Goal: Feedback & Contribution: Submit feedback/report problem

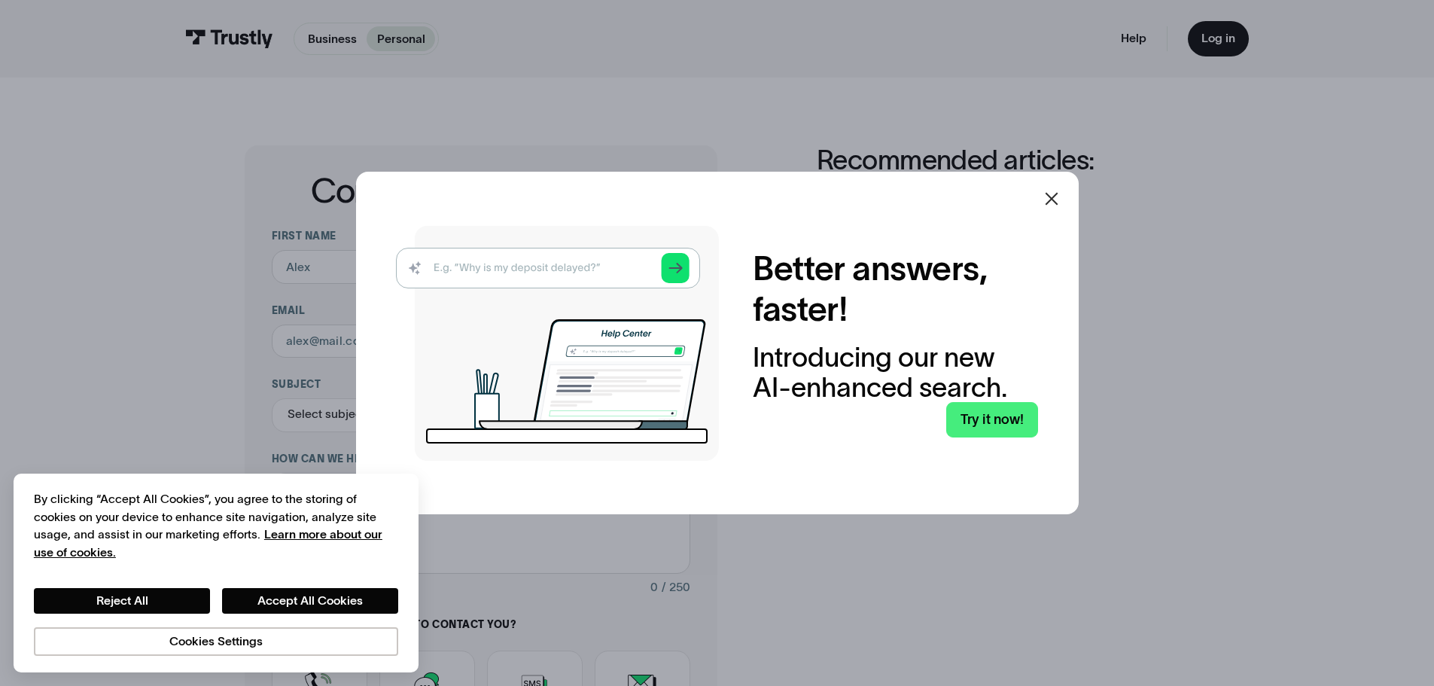
click at [1059, 196] on icon at bounding box center [1051, 199] width 18 height 18
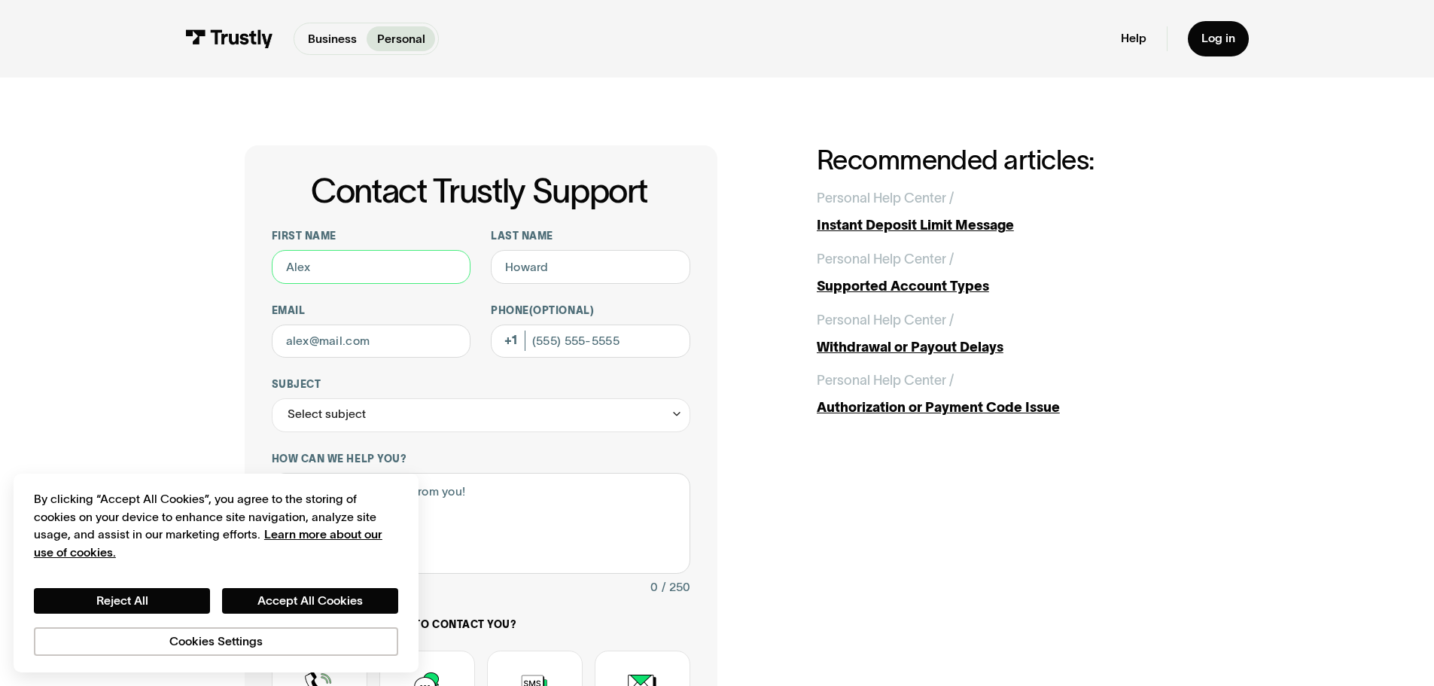
click at [357, 265] on input "First name" at bounding box center [371, 267] width 199 height 34
type input "r"
type input "Robert"
click at [565, 267] on input "Last name" at bounding box center [590, 267] width 199 height 34
type input "<"
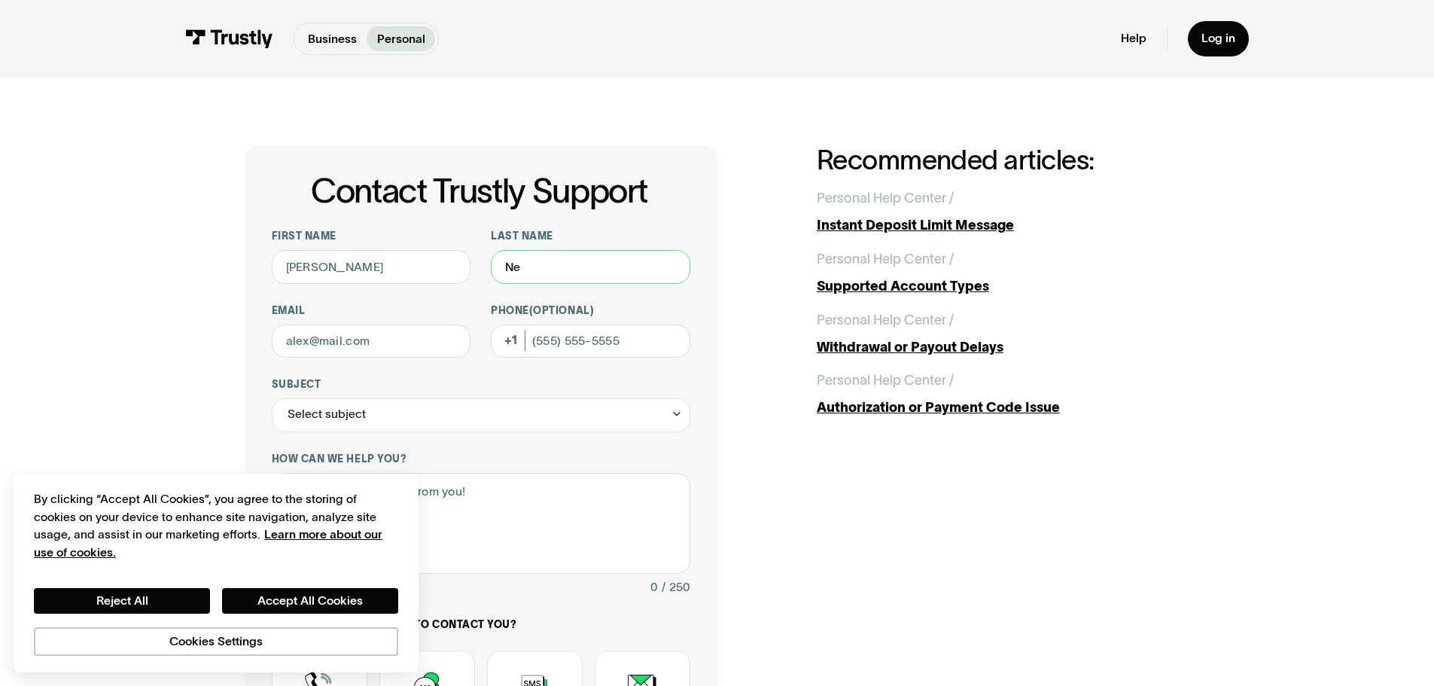
type input "N"
type input "Mello"
click at [396, 341] on input "Email" at bounding box center [371, 341] width 199 height 34
type input "bob.mello@yahoo.com"
click at [546, 346] on input "Phone (Optional)" at bounding box center [590, 341] width 199 height 34
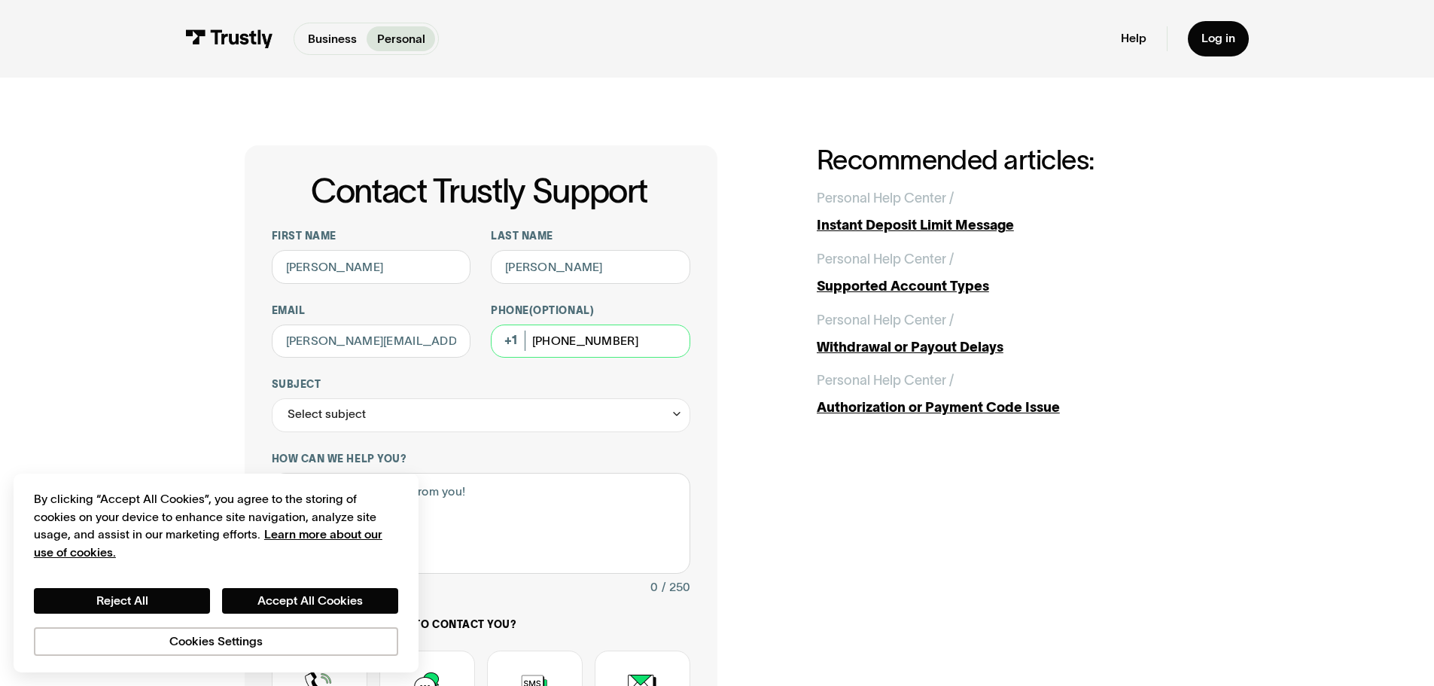
type input "(770) 846-4950"
click at [520, 422] on div "Select subject" at bounding box center [481, 415] width 418 height 34
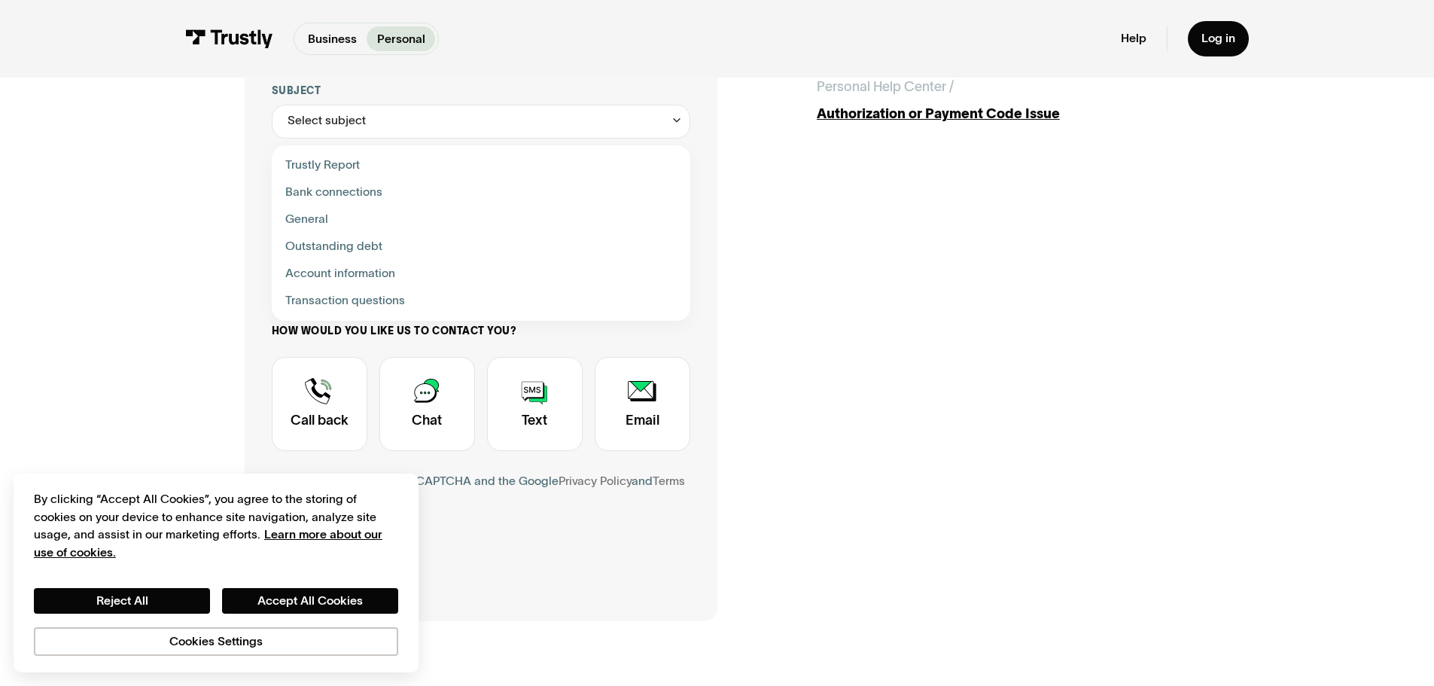
scroll to position [376, 0]
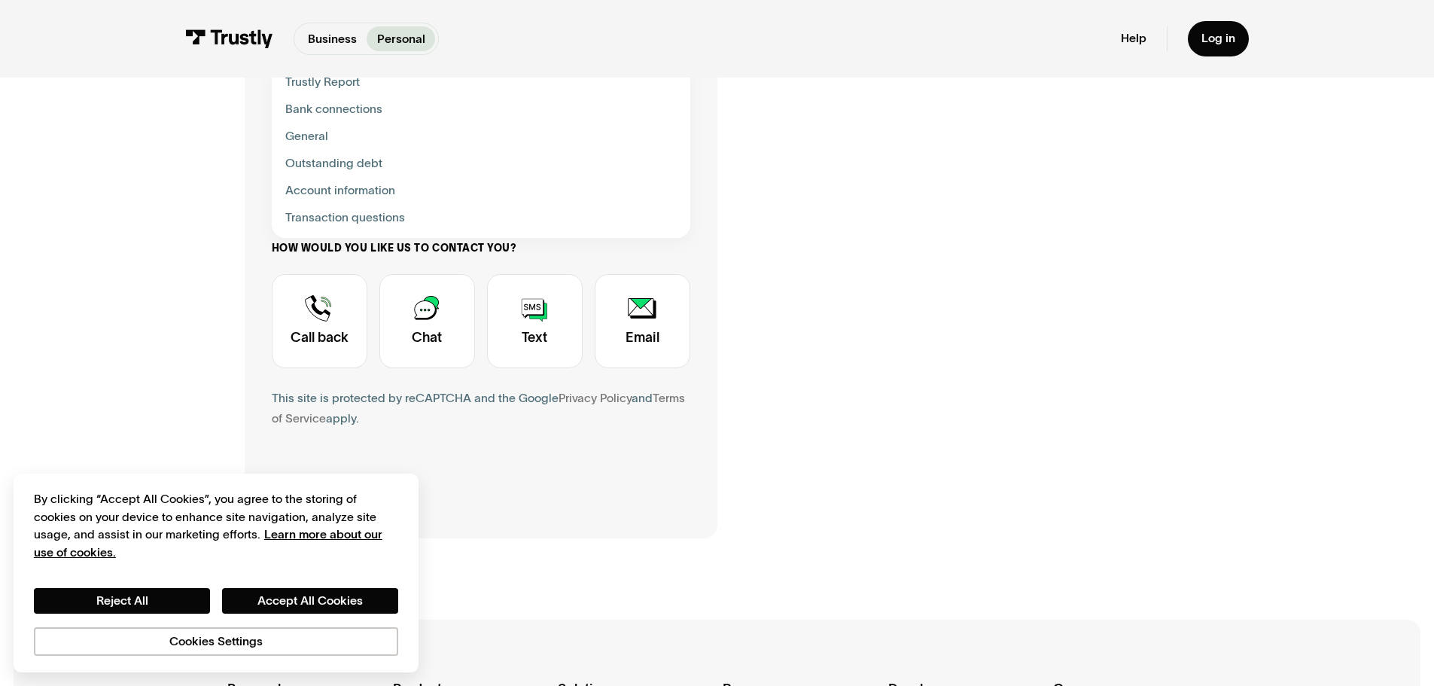
click at [338, 349] on div "Contact Trustly Support" at bounding box center [320, 321] width 96 height 94
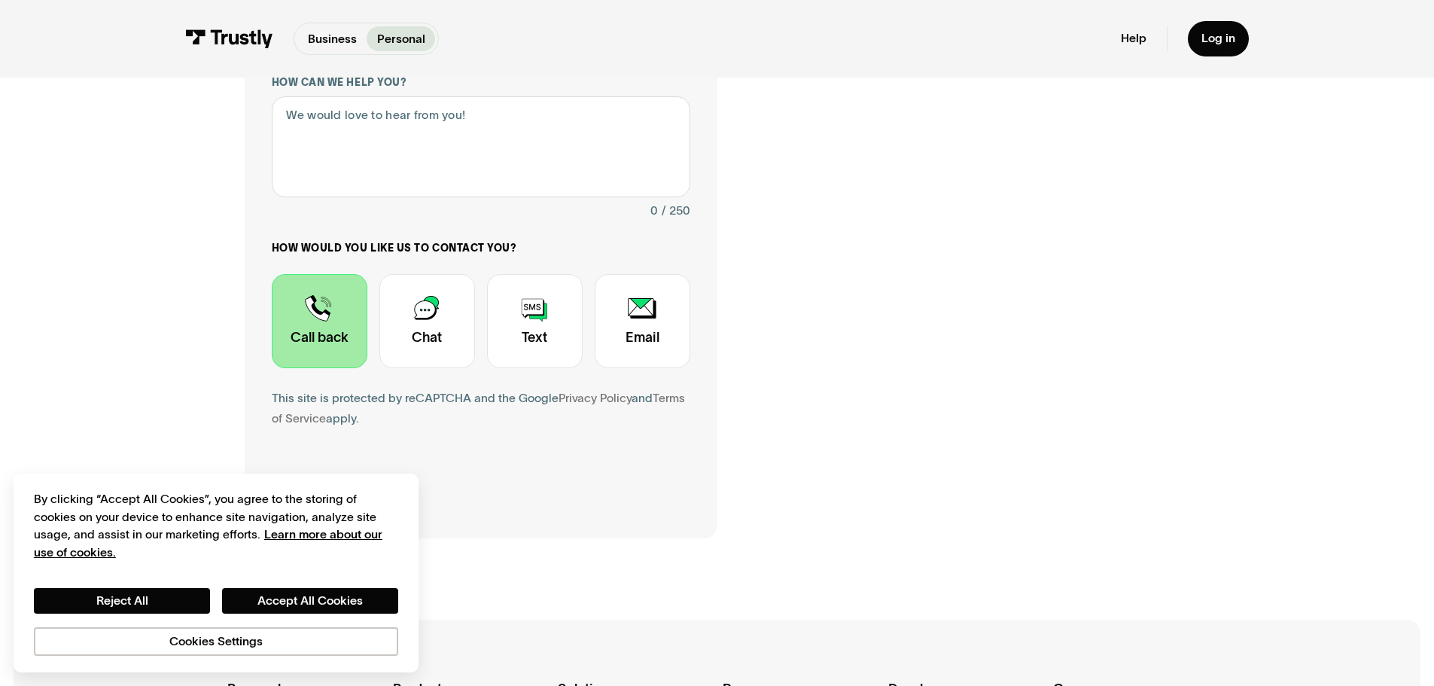
click at [428, 334] on div "Contact Trustly Support" at bounding box center [427, 321] width 96 height 94
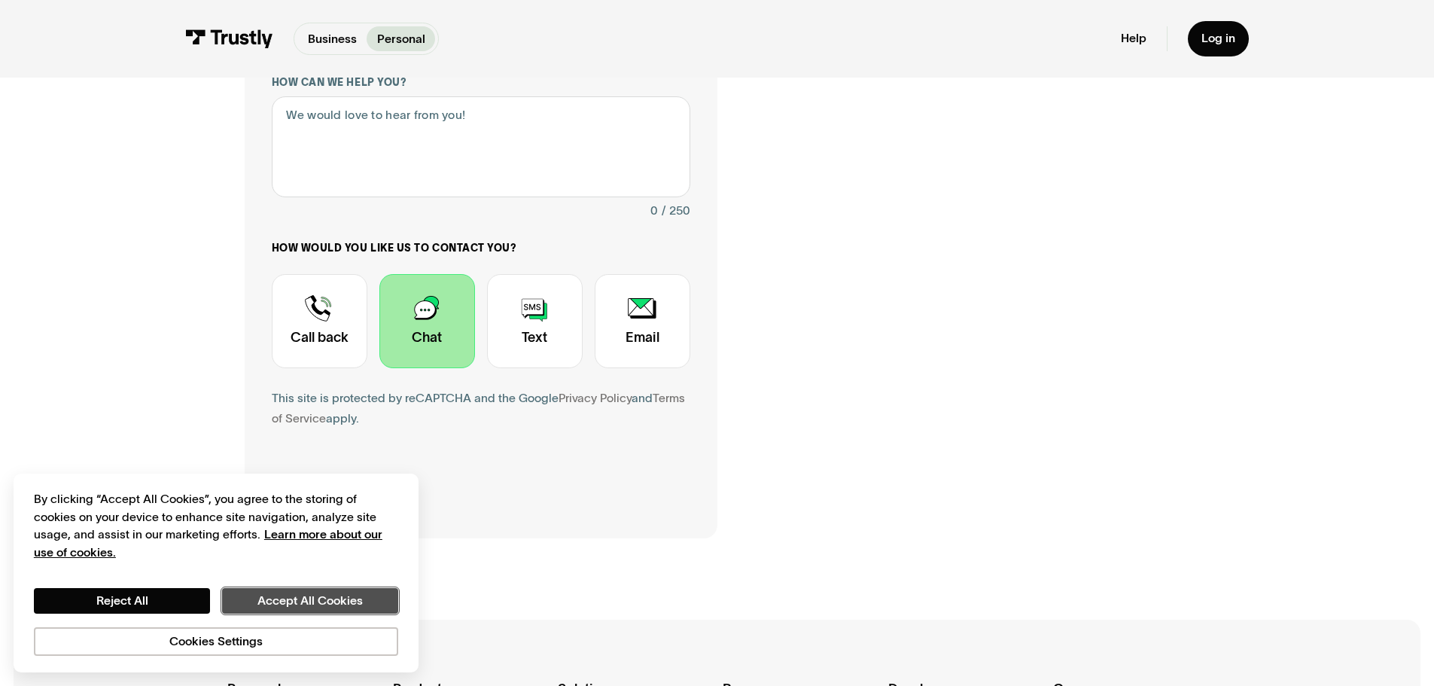
click at [255, 604] on button "Accept All Cookies" at bounding box center [310, 601] width 176 height 26
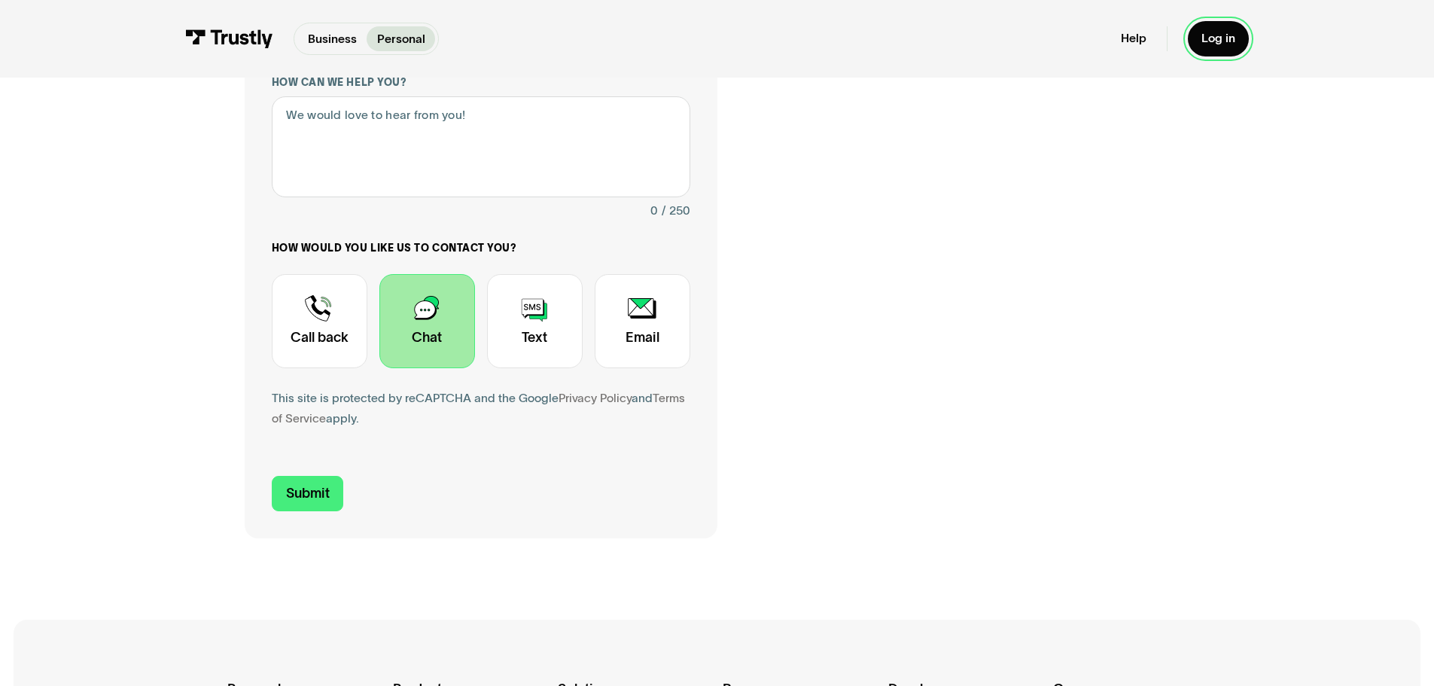
click at [1234, 46] on div "Log in" at bounding box center [1218, 38] width 34 height 15
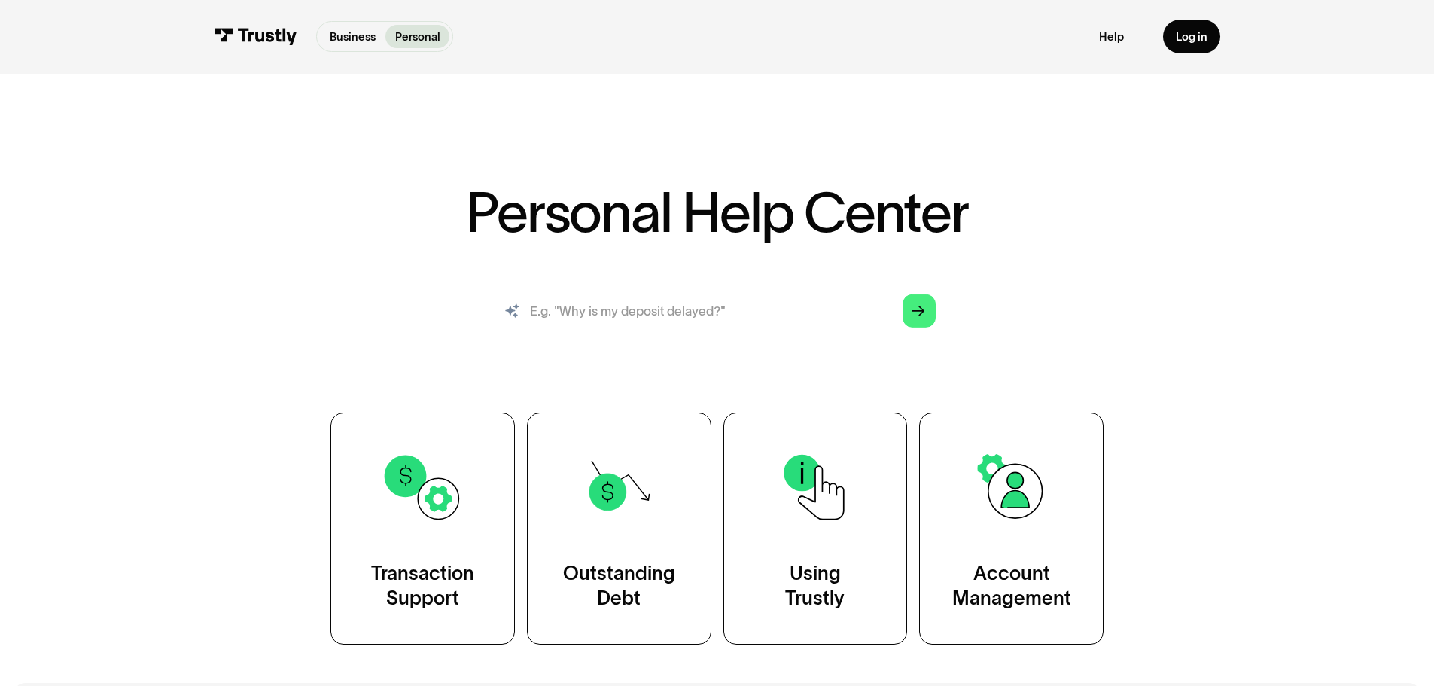
click at [653, 311] on input "search" at bounding box center [716, 310] width 463 height 51
type input "Why was I charged a feee"
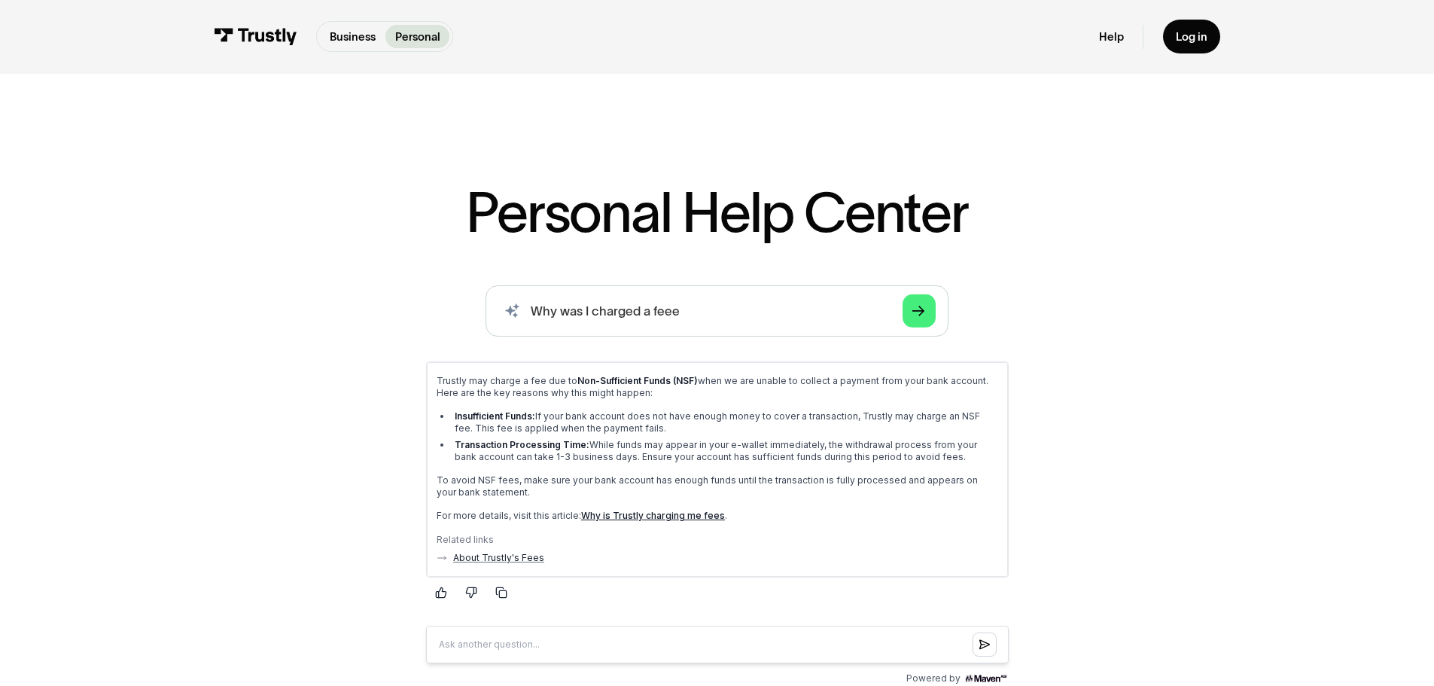
click at [639, 513] on link "Why is Trustly charging me fees" at bounding box center [652, 514] width 144 height 11
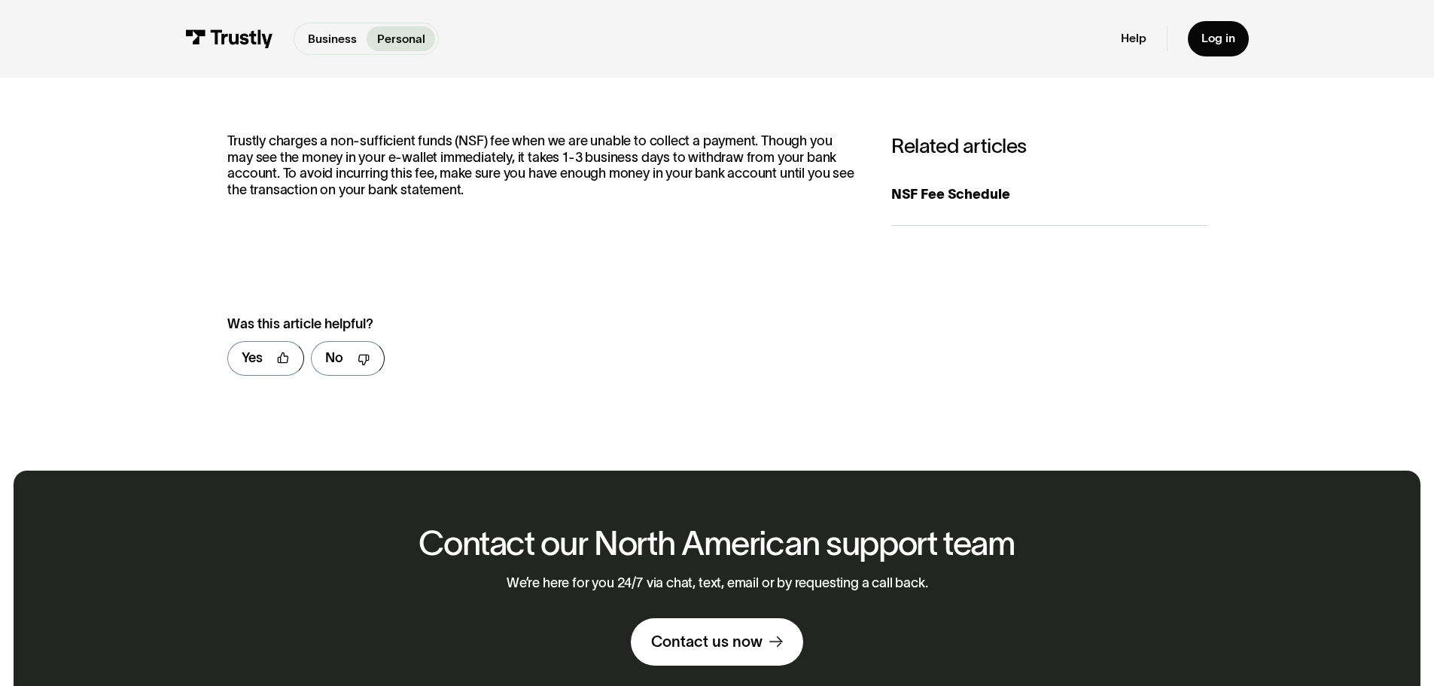
scroll to position [226, 0]
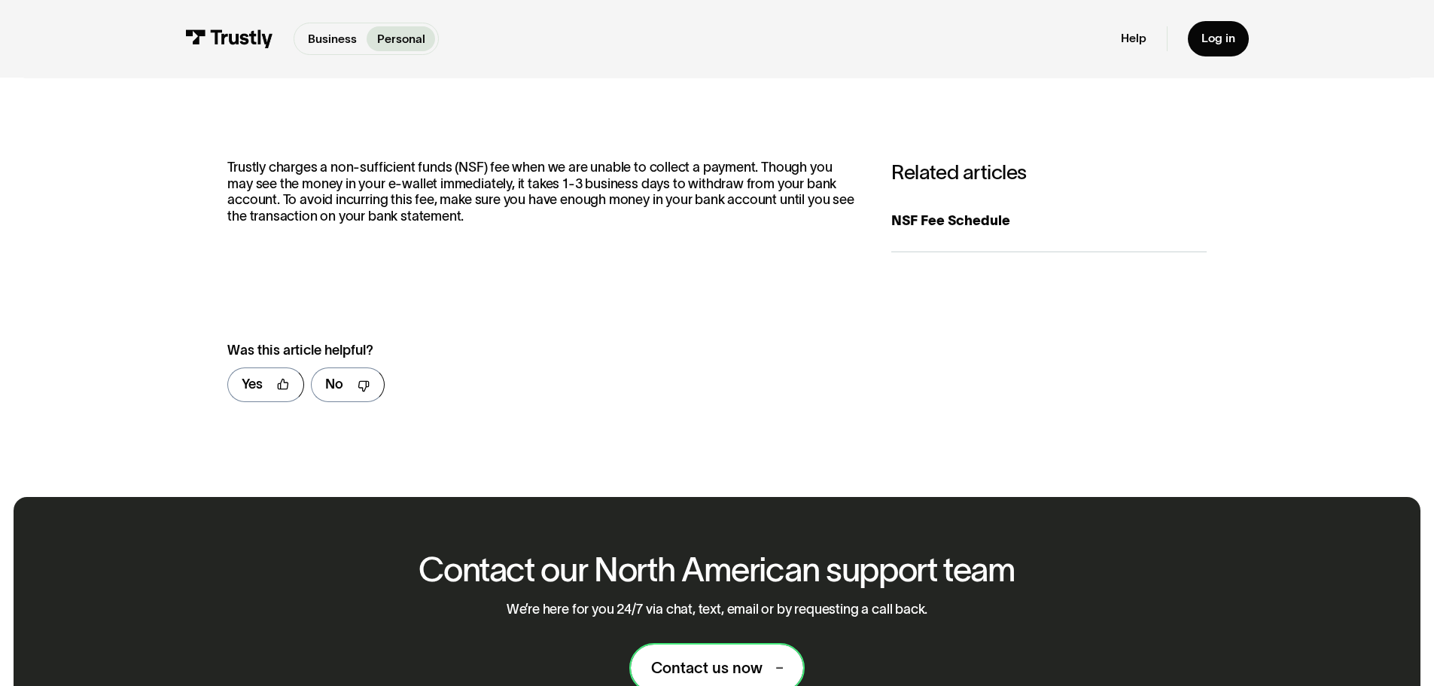
click at [704, 656] on link "Contact us now" at bounding box center [717, 667] width 172 height 47
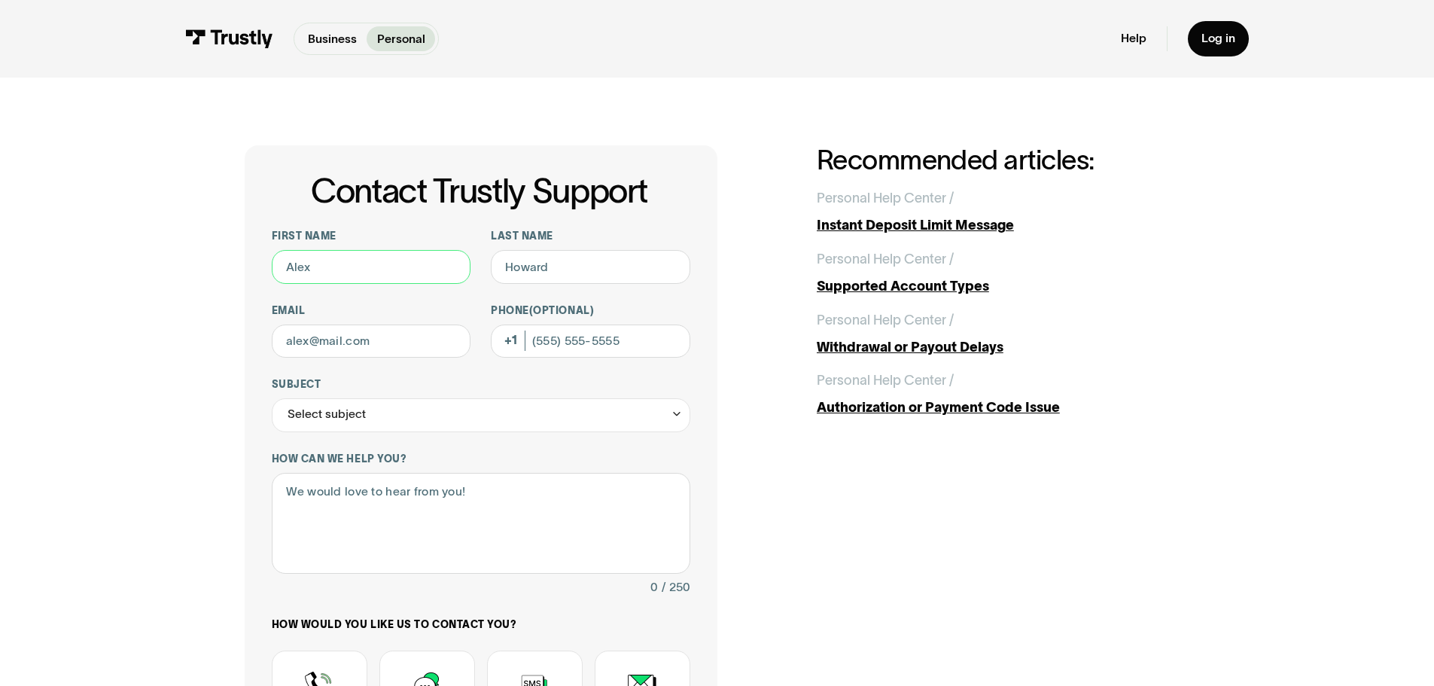
click at [338, 275] on input "First name" at bounding box center [371, 267] width 199 height 34
type input "Robert"
type input "Mello"
type input "bob.mello@yahoo.com"
click at [547, 333] on input "Phone (Optional)" at bounding box center [590, 341] width 199 height 34
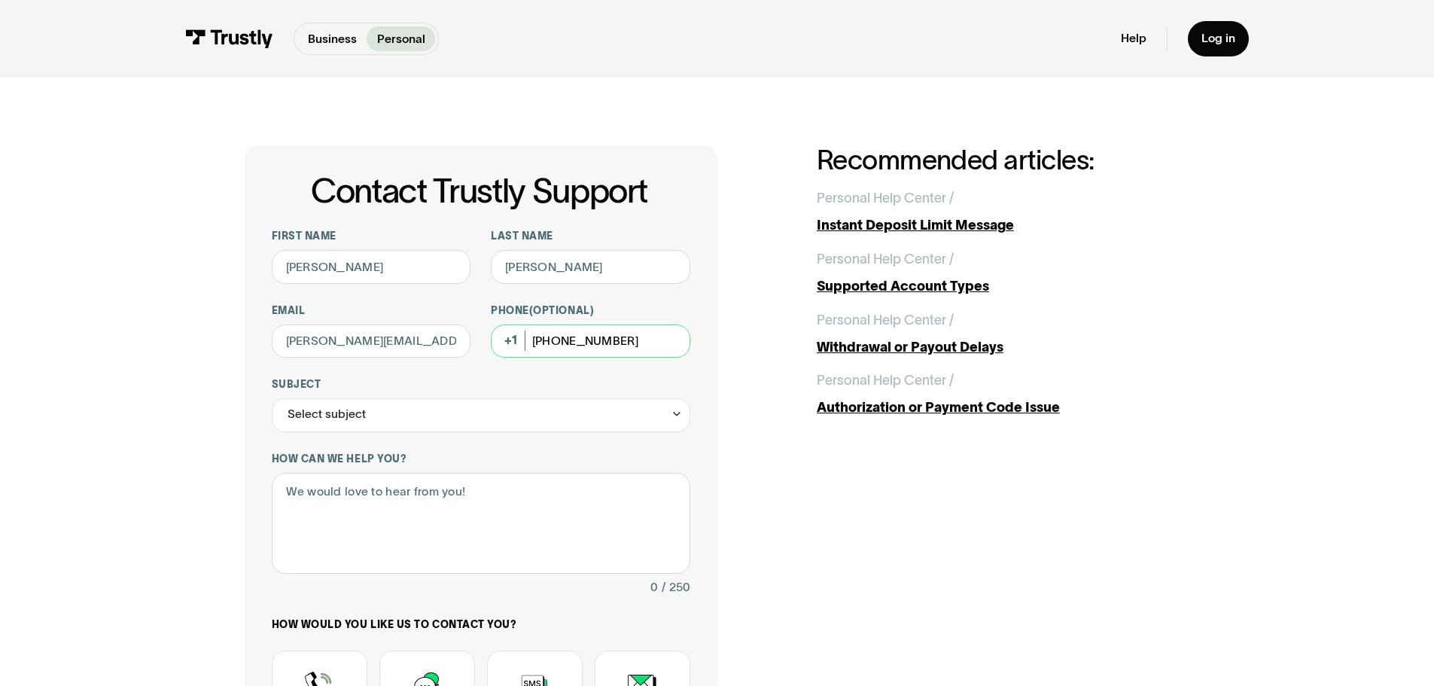
type input "(770) 846-4950"
click at [447, 441] on div "First name Robert Last name Mello Email bob.mello@yahoo.com Phone (Optional) (7…" at bounding box center [481, 527] width 418 height 595
click at [415, 414] on div "Select subject" at bounding box center [481, 415] width 418 height 34
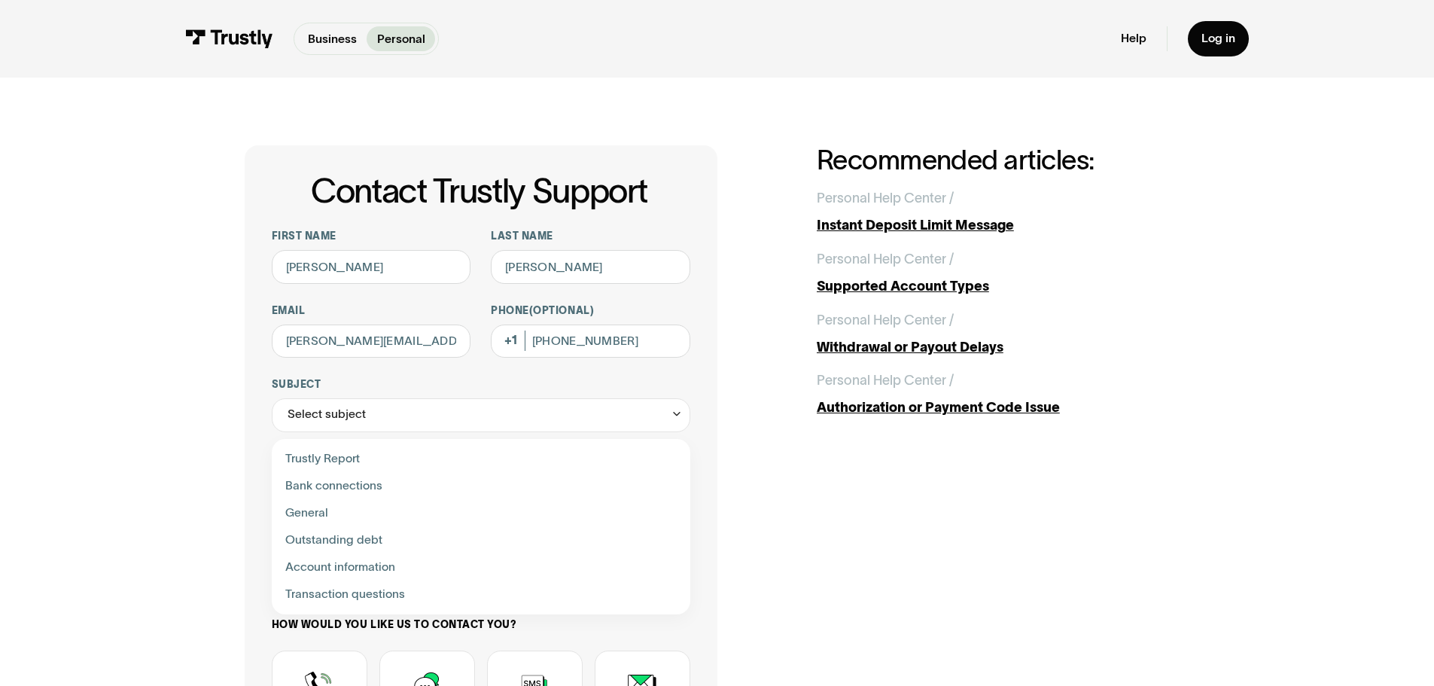
click at [325, 518] on div "Contact Trustly Support" at bounding box center [480, 513] width 405 height 27
type input "*******"
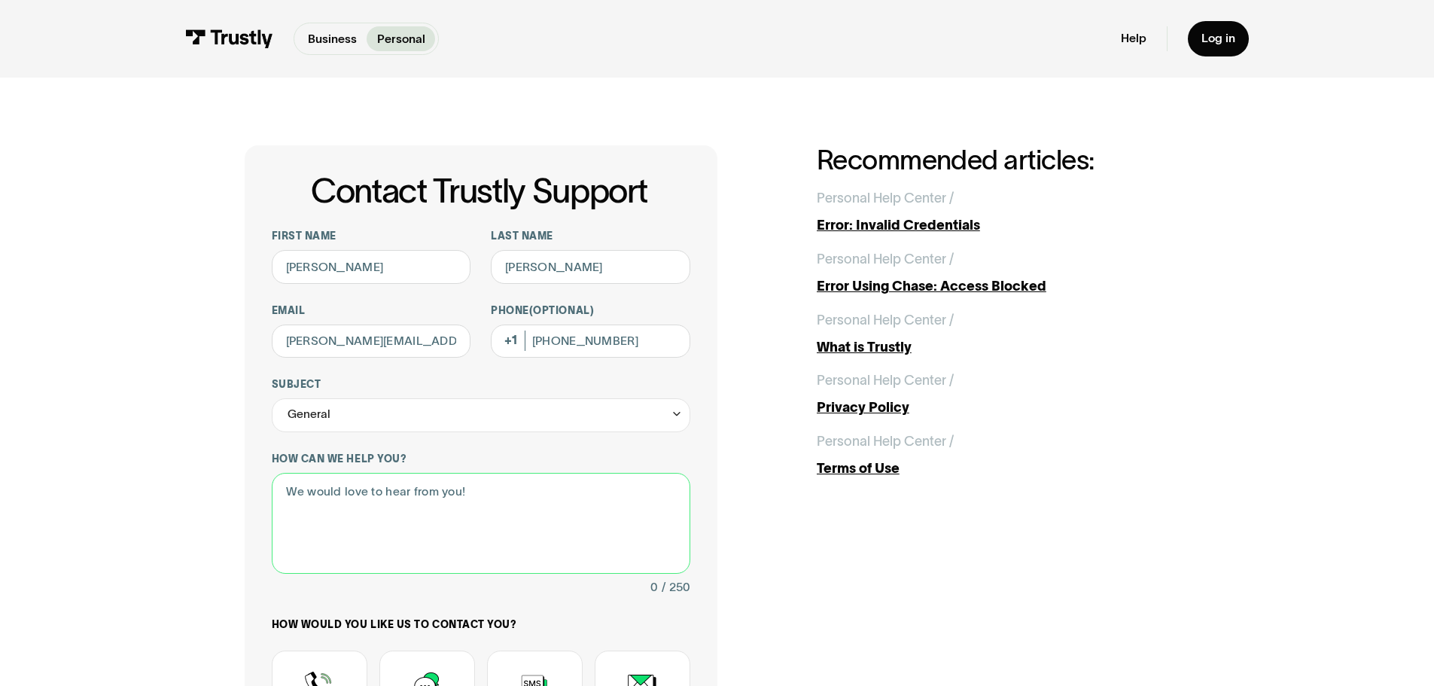
click at [318, 498] on textarea "How can we help you?" at bounding box center [481, 524] width 418 height 102
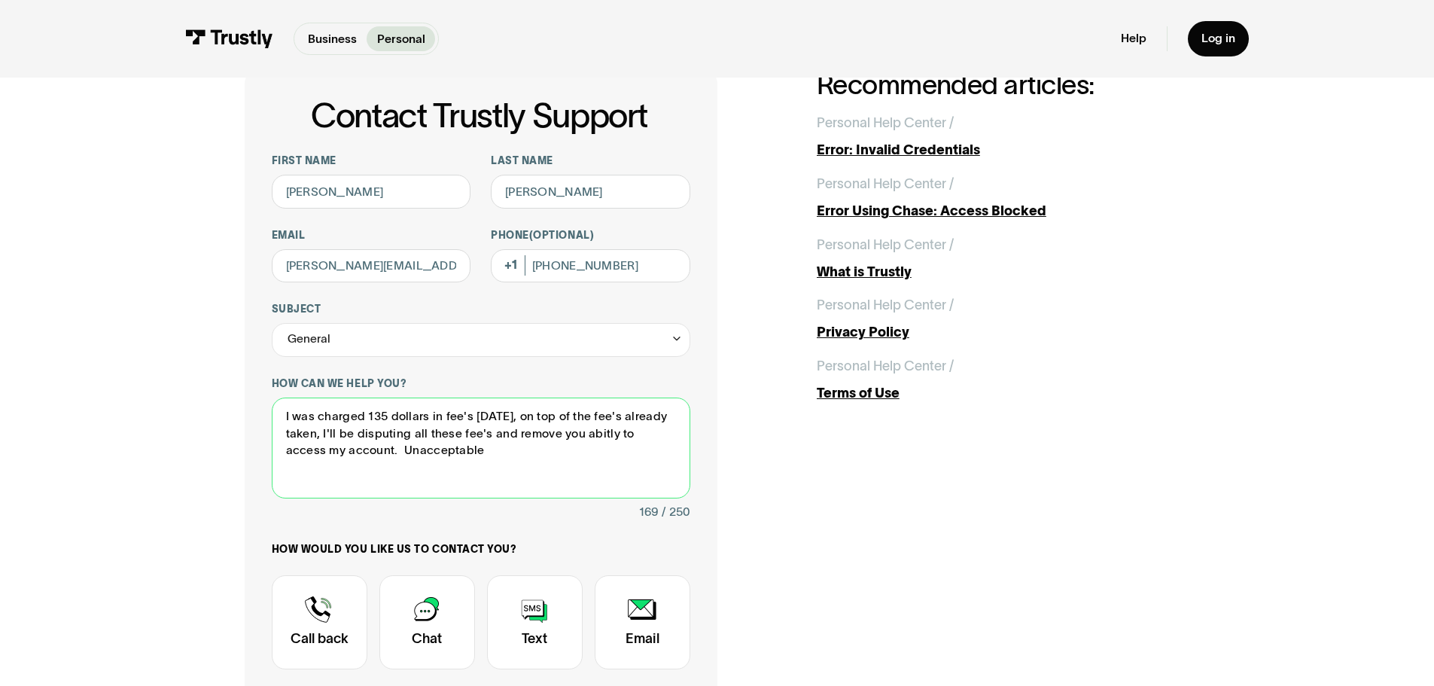
scroll to position [151, 0]
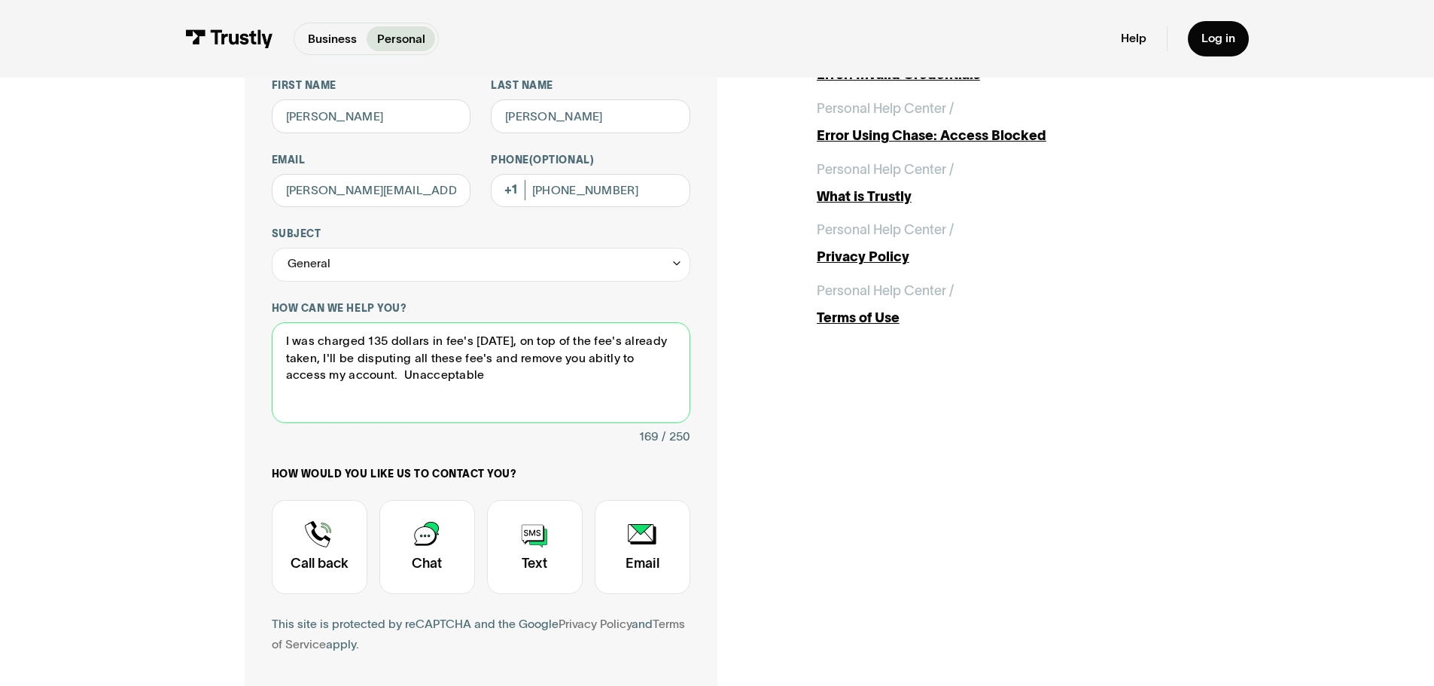
type textarea "I was charged 135 dollars in fee's today, on top of the fee's already taken, I'…"
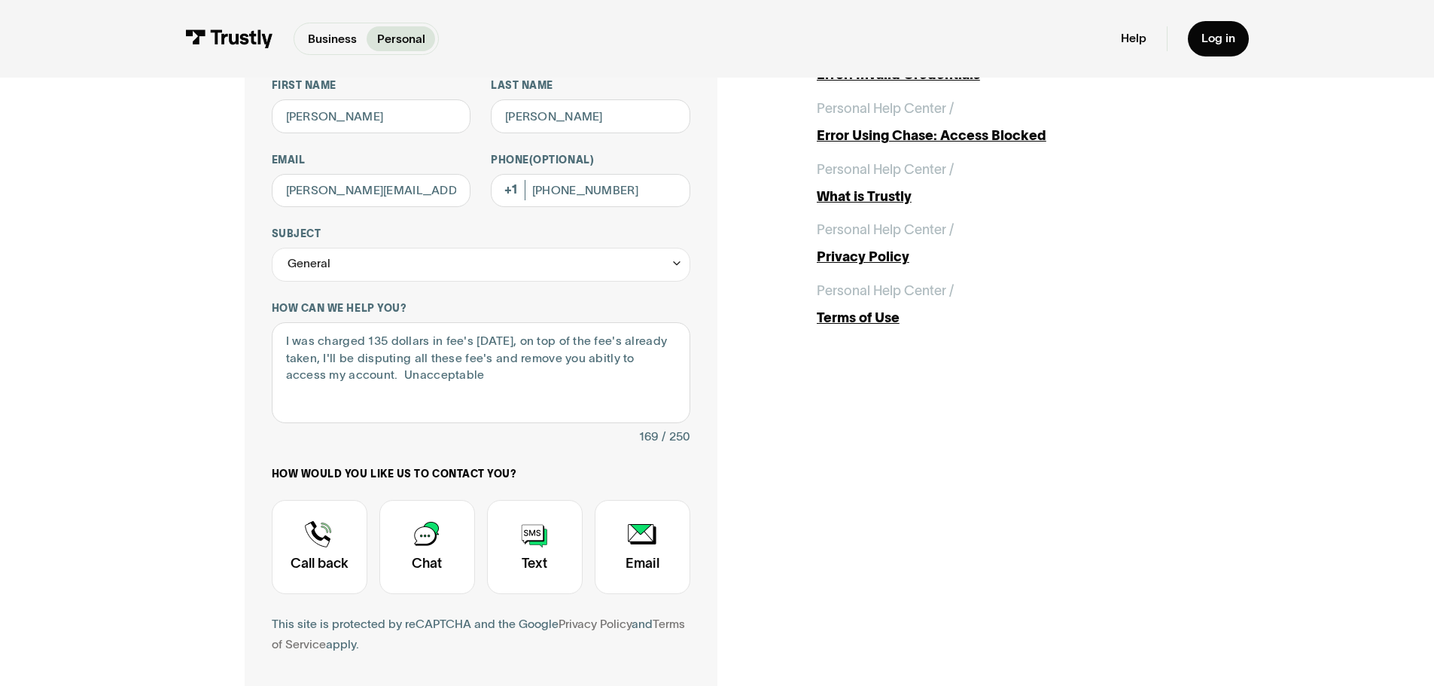
click at [344, 552] on div "Contact Trustly Support" at bounding box center [320, 547] width 96 height 94
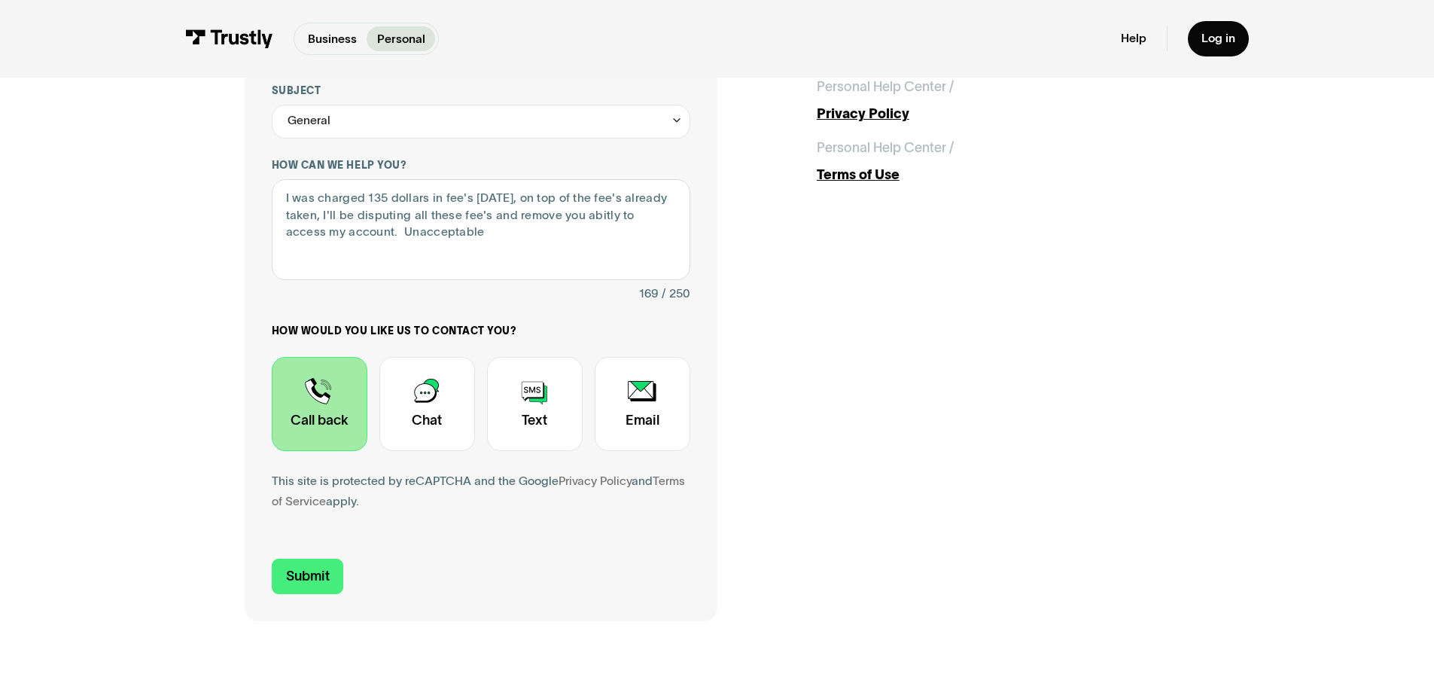
scroll to position [301, 0]
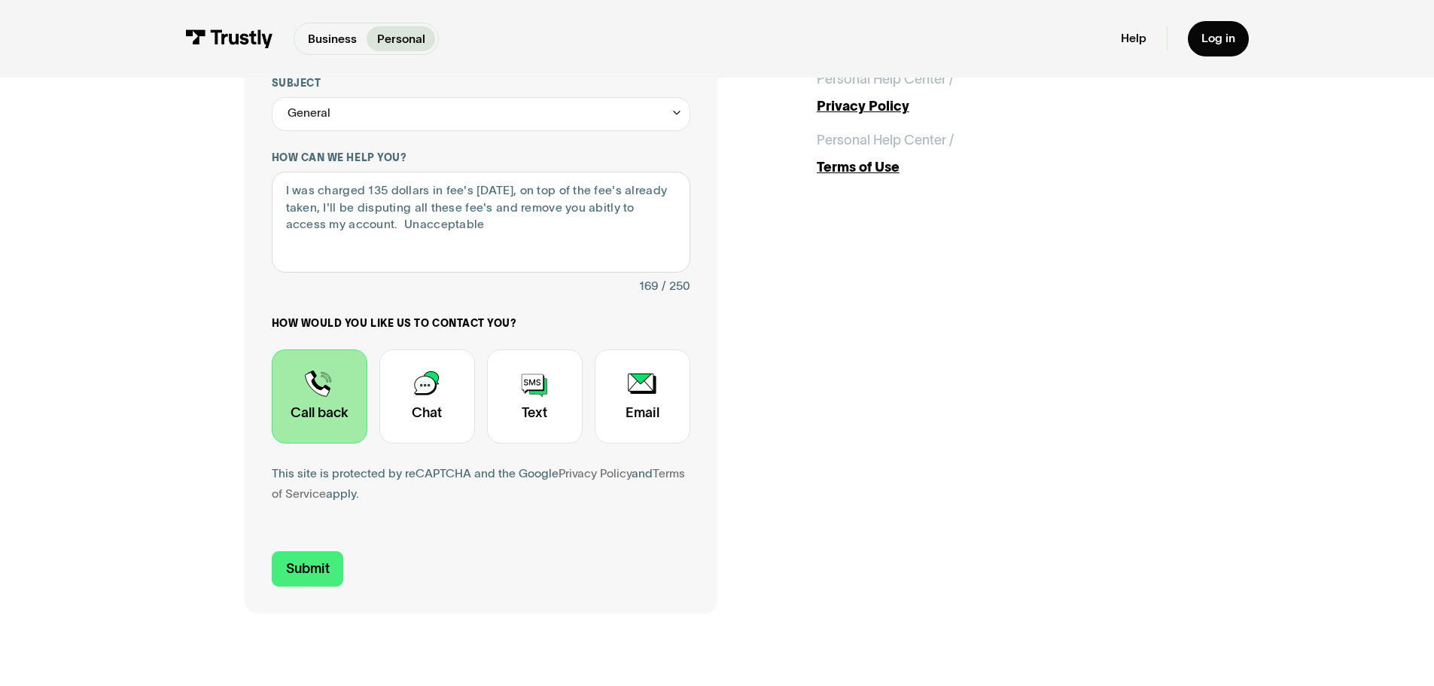
click at [311, 579] on input "Submit" at bounding box center [308, 568] width 72 height 35
type input "+17708464950"
